Goal: Transaction & Acquisition: Purchase product/service

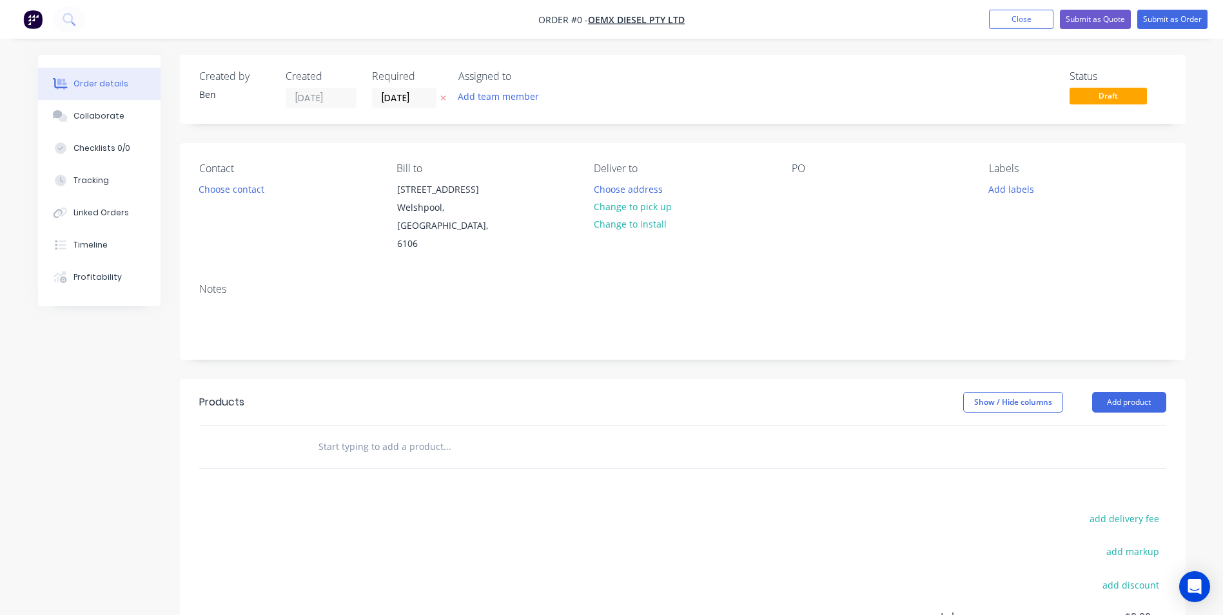
click at [443, 100] on icon "button" at bounding box center [443, 98] width 6 height 8
click at [647, 183] on button "Choose address" at bounding box center [628, 188] width 83 height 17
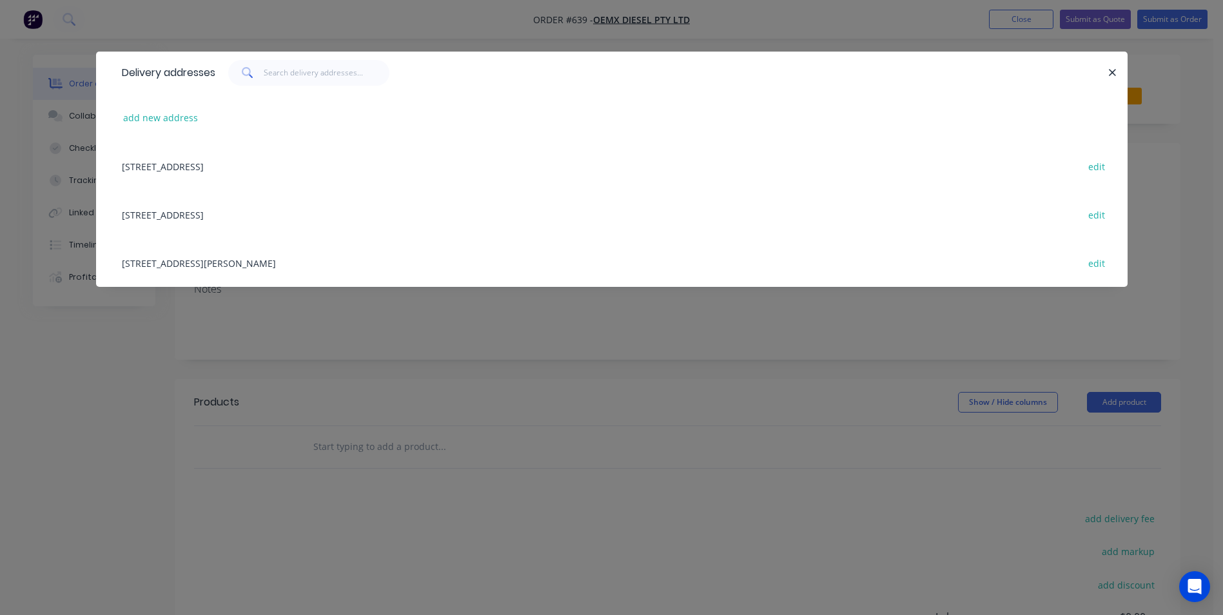
click at [235, 262] on div "[STREET_ADDRESS][PERSON_NAME] edit" at bounding box center [611, 263] width 993 height 48
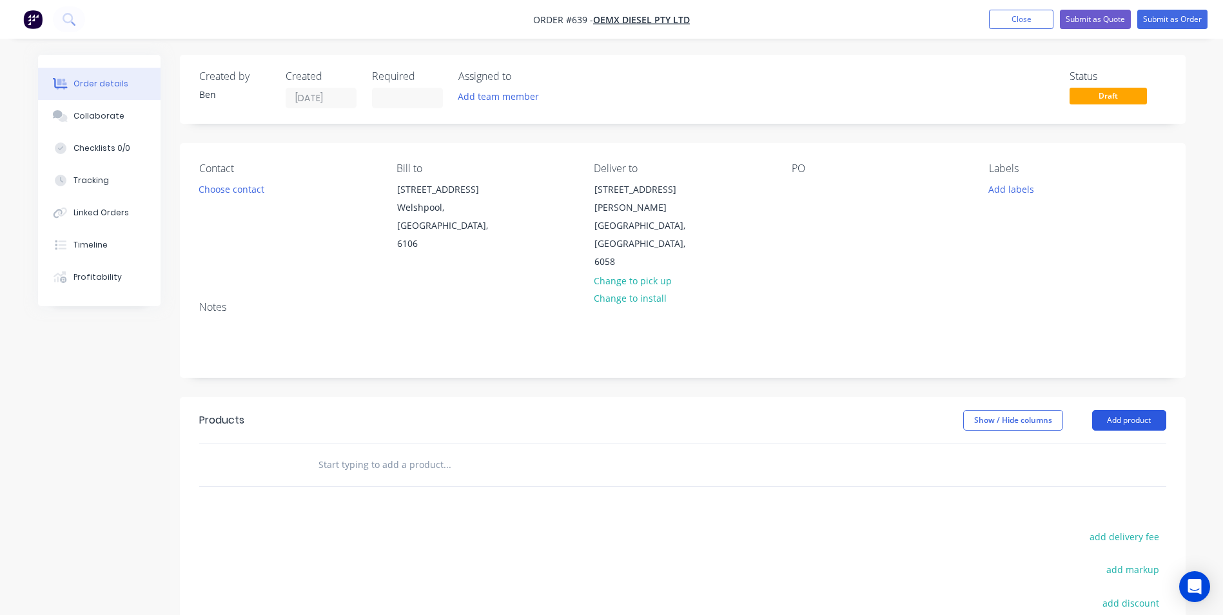
click at [1117, 410] on button "Add product" at bounding box center [1129, 420] width 74 height 21
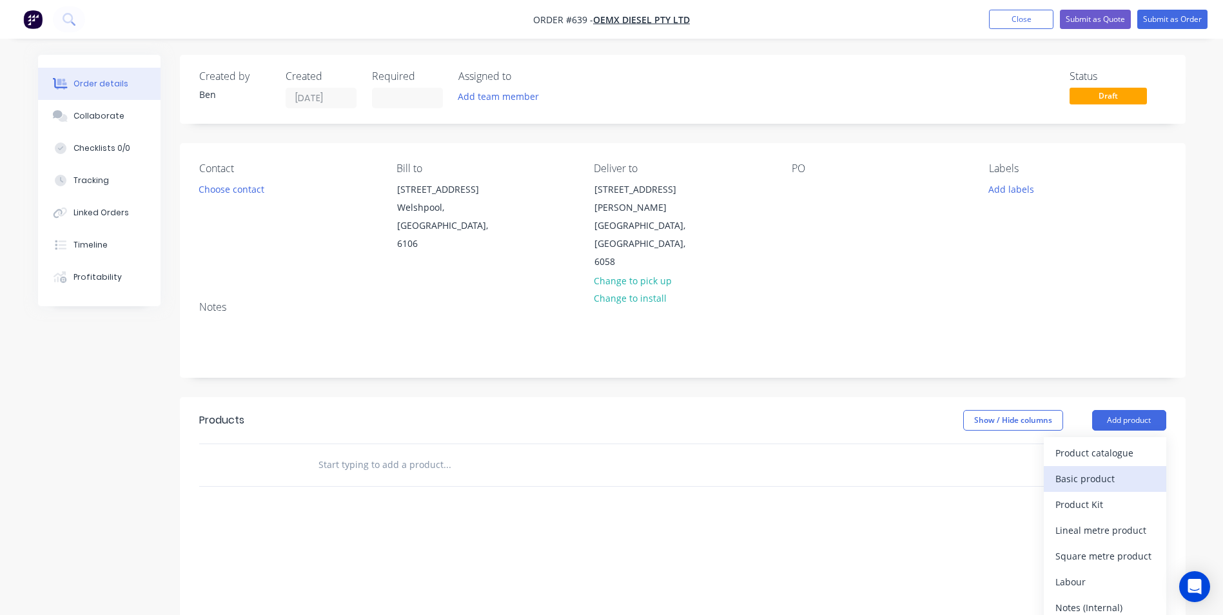
click at [1104, 469] on div "Basic product" at bounding box center [1104, 478] width 99 height 19
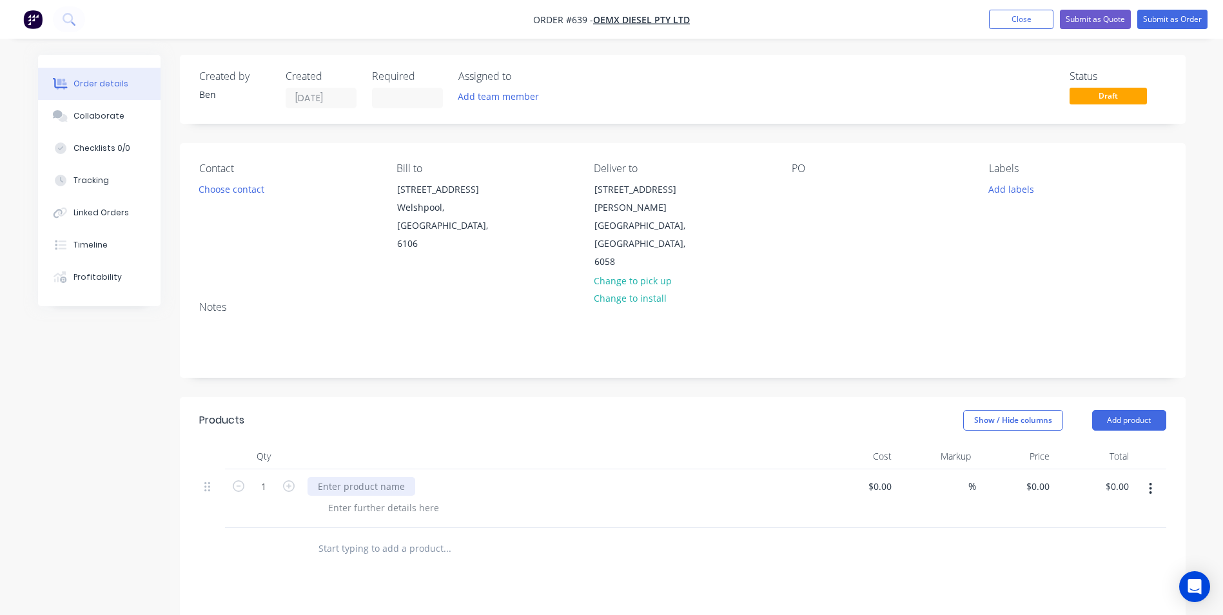
click at [370, 477] on div at bounding box center [362, 486] width 108 height 19
type input "$0.00"
type input "$625.00"
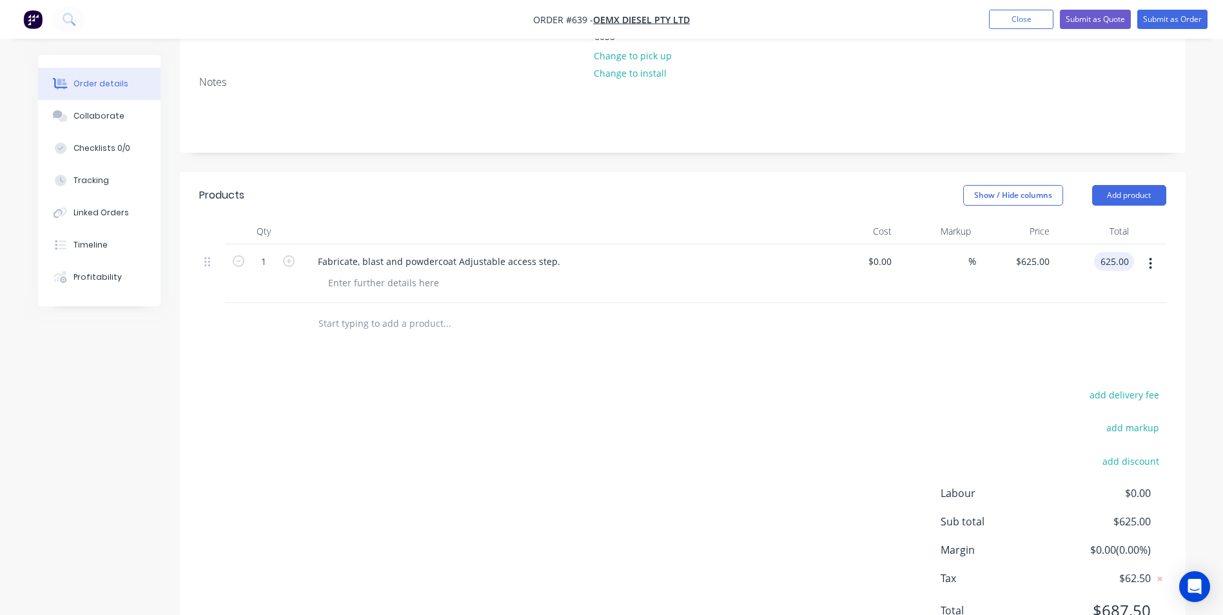
scroll to position [248, 0]
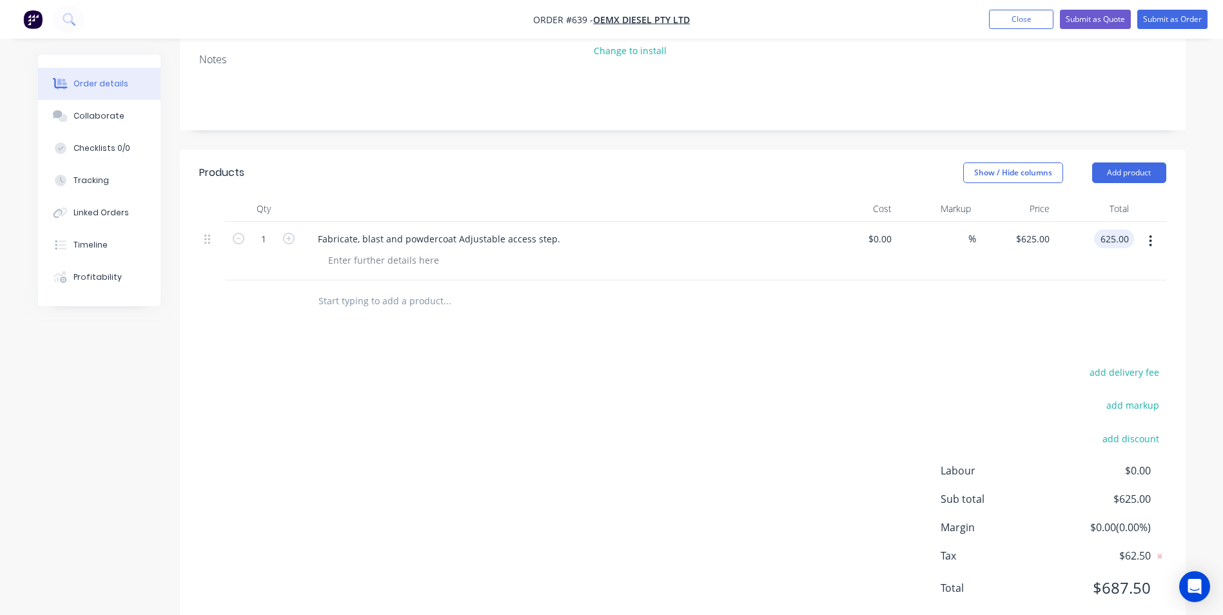
type input "$625.00"
click at [544, 368] on div "add delivery fee add markup add discount Labour $0.00 Sub total $625.00 Margin …" at bounding box center [682, 488] width 967 height 249
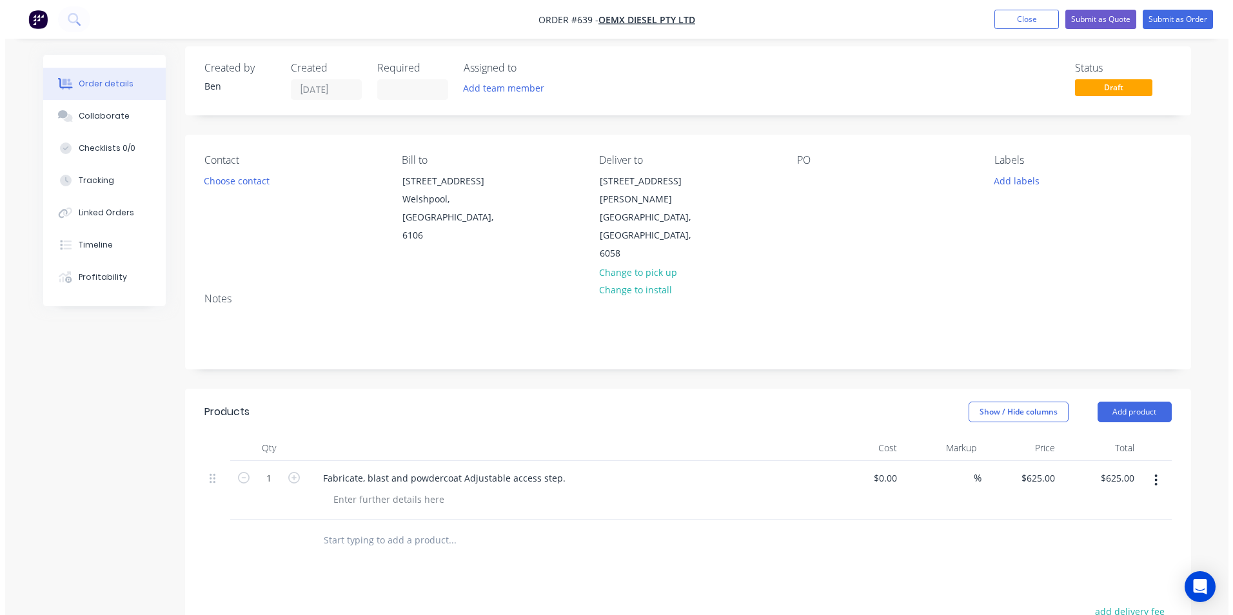
scroll to position [0, 0]
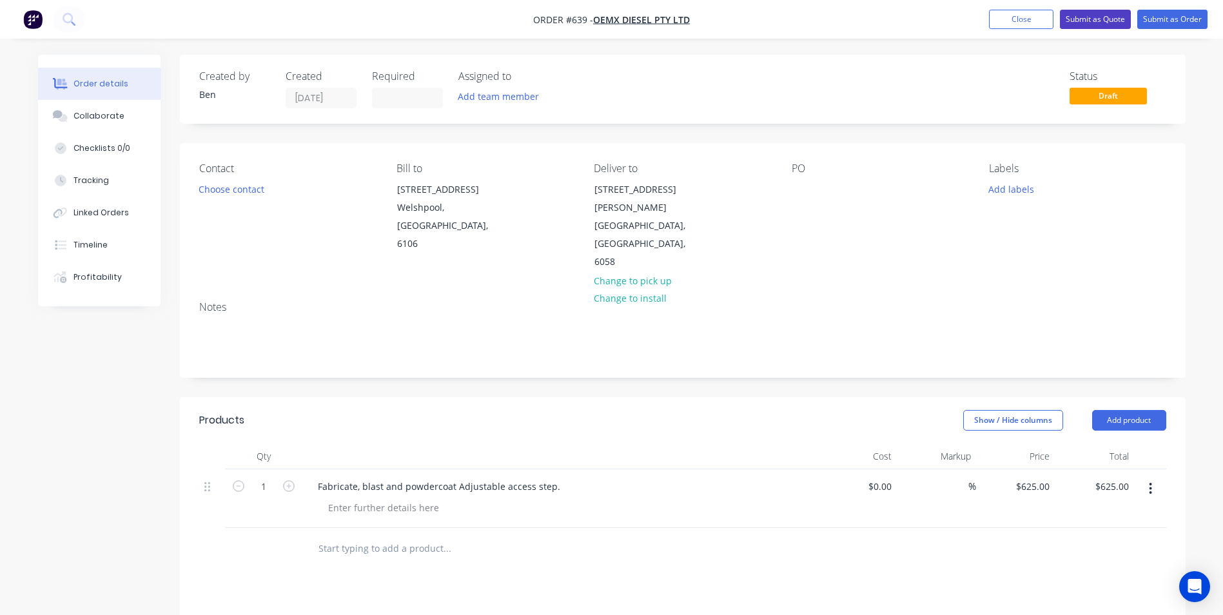
click at [1098, 23] on button "Submit as Quote" at bounding box center [1095, 19] width 71 height 19
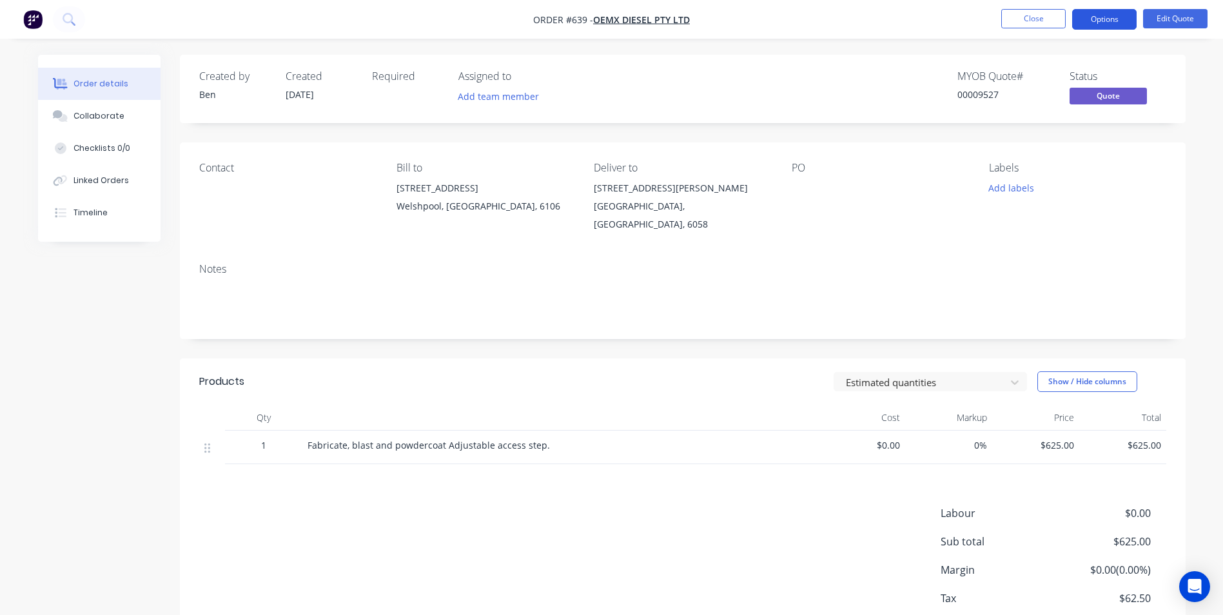
click at [1122, 25] on button "Options" at bounding box center [1104, 19] width 64 height 21
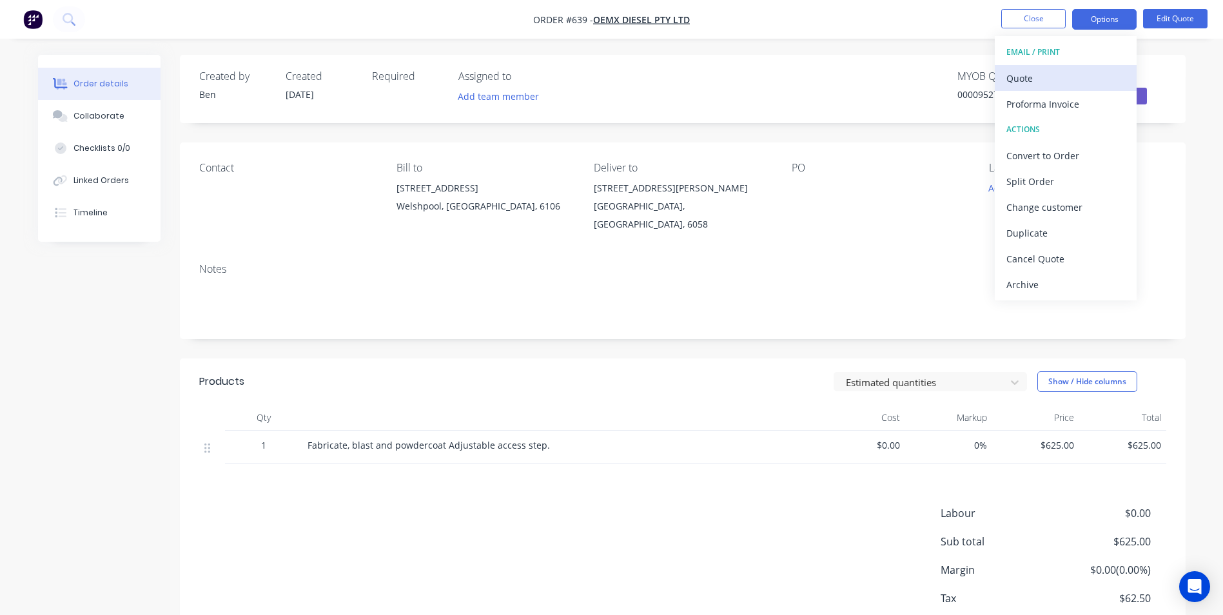
click at [1067, 74] on div "Quote" at bounding box center [1065, 78] width 119 height 19
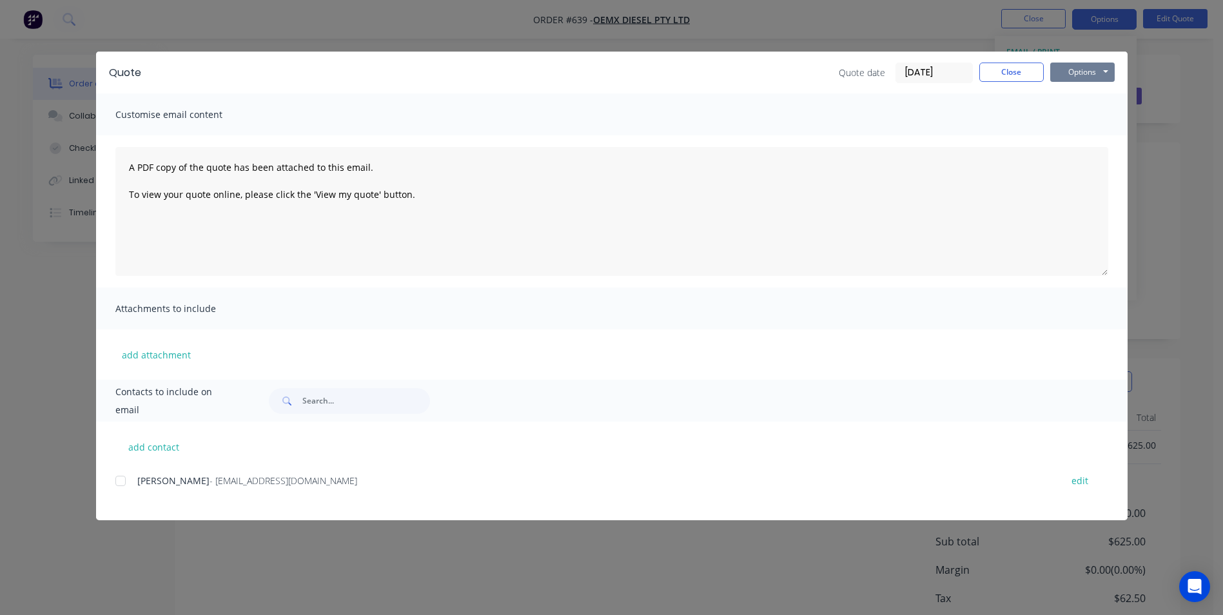
click at [1105, 72] on button "Options" at bounding box center [1082, 72] width 64 height 19
click at [1089, 104] on button "Preview" at bounding box center [1091, 94] width 83 height 21
click at [1016, 74] on button "Close" at bounding box center [1011, 72] width 64 height 19
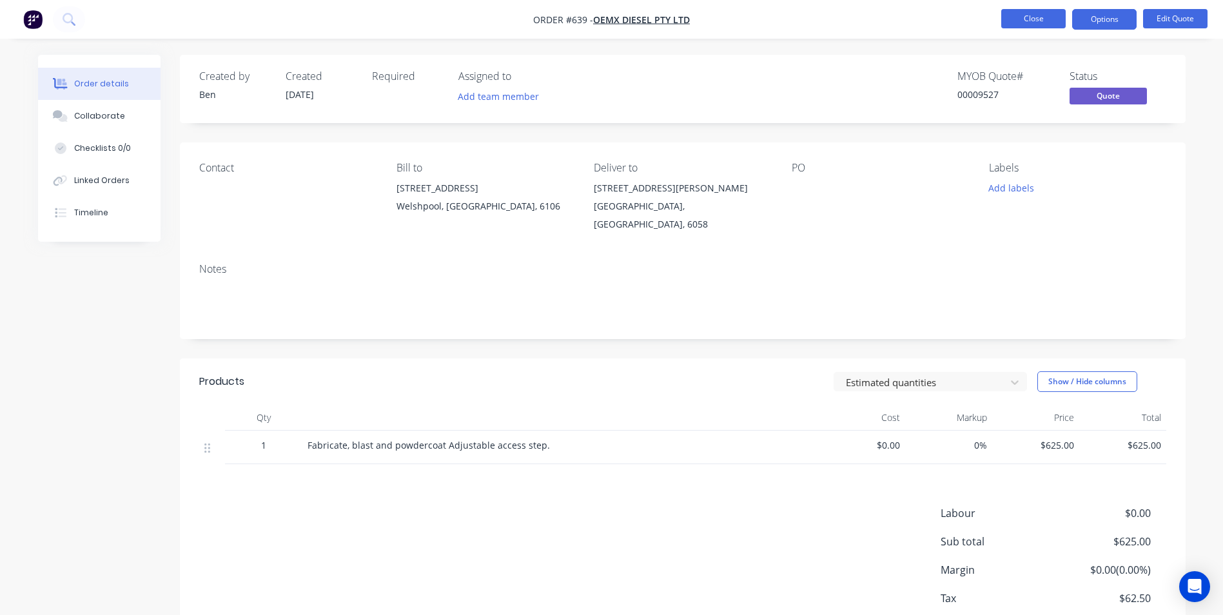
click at [1026, 24] on button "Close" at bounding box center [1033, 18] width 64 height 19
